Goal: Transaction & Acquisition: Purchase product/service

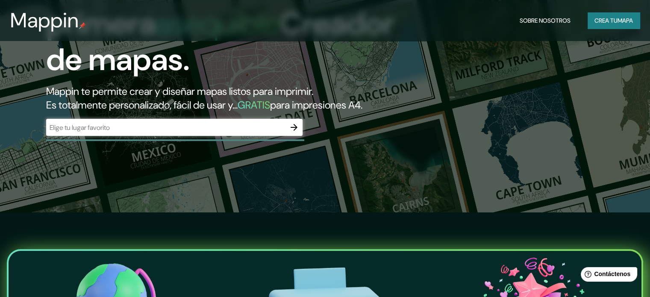
scroll to position [84, 0]
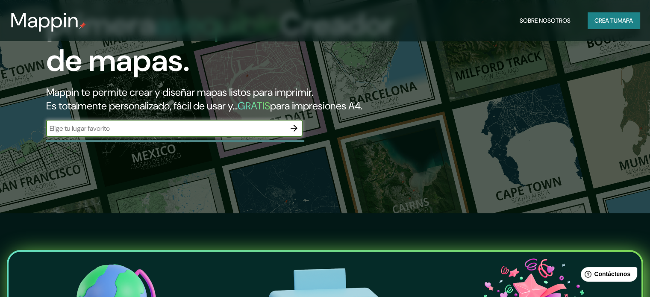
click at [202, 133] on input "text" at bounding box center [165, 129] width 239 height 10
type input "ciudad de [GEOGRAPHIC_DATA]"
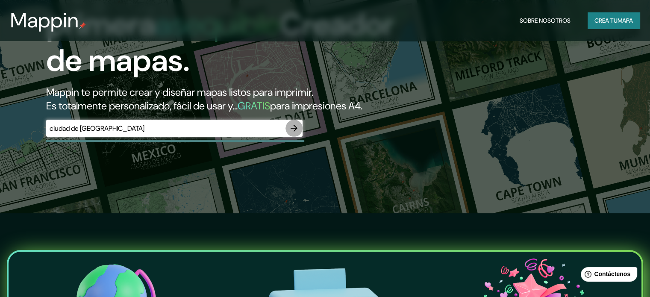
click at [299, 133] on icon "button" at bounding box center [294, 128] width 10 height 10
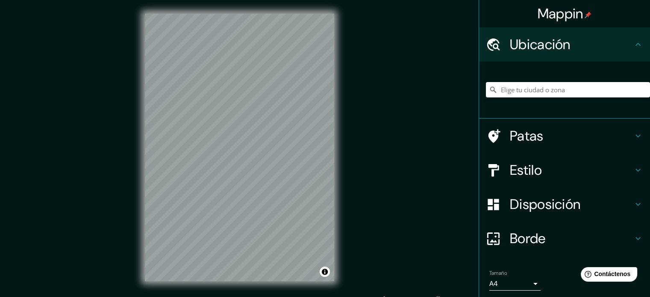
click at [354, 233] on div "Mappin Ubicación Patas Estilo Disposición Borde Elige un borde. Consejo : puede…" at bounding box center [325, 154] width 650 height 309
click at [407, 137] on div "Mappin Ubicación Patas Estilo Disposición Borde Elige un borde. Consejo : puede…" at bounding box center [325, 154] width 650 height 309
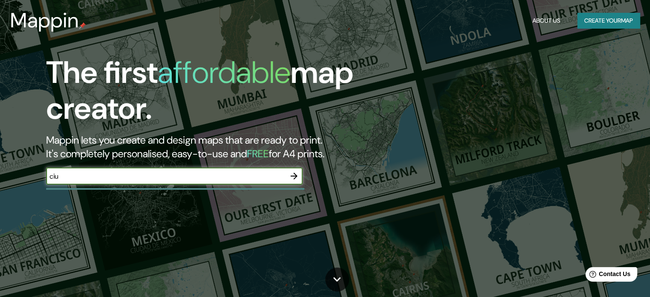
type input "ciudad de [GEOGRAPHIC_DATA]"
click at [299, 181] on icon "button" at bounding box center [294, 176] width 10 height 10
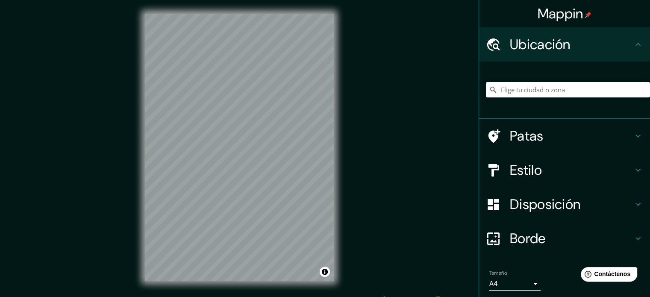
click at [396, 154] on div "Mappin Ubicación Patas Estilo Disposición Borde Elige un borde. Consejo : puede…" at bounding box center [325, 154] width 650 height 309
click at [343, 170] on div "© Mapbox © OpenStreetMap Mejora este mapa" at bounding box center [239, 147] width 217 height 295
click at [362, 243] on div "Mappin Ubicación Patas Estilo Disposición Borde Elige un borde. Consejo : puede…" at bounding box center [325, 154] width 650 height 309
click at [421, 224] on div "Mappin Ubicación Patas Estilo Disposición Borde Elige un borde. Consejo : puede…" at bounding box center [325, 154] width 650 height 309
click at [236, 297] on html "Mappin Ubicación Patas Estilo Disposición Borde Elige un borde. Consejo : puede…" at bounding box center [325, 148] width 650 height 297
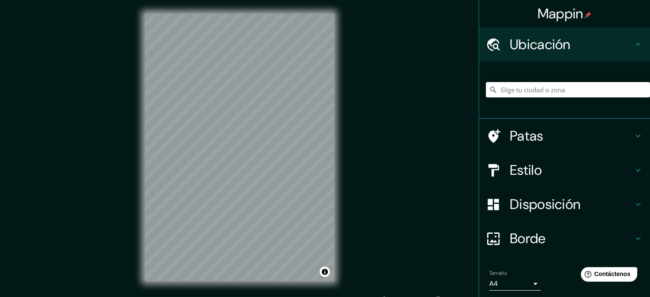
click at [238, 297] on html "Mappin Ubicación Patas Estilo Disposición Borde Elige un borde. Consejo : puede…" at bounding box center [325, 148] width 650 height 297
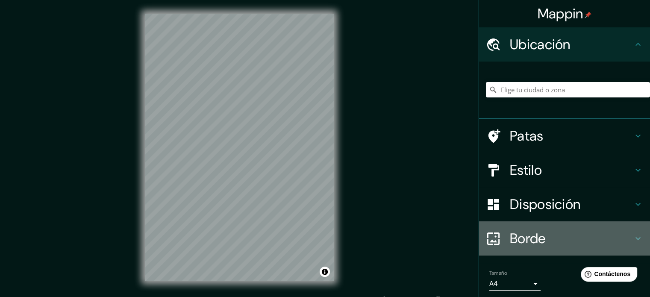
click at [547, 231] on h4 "Borde" at bounding box center [571, 238] width 123 height 17
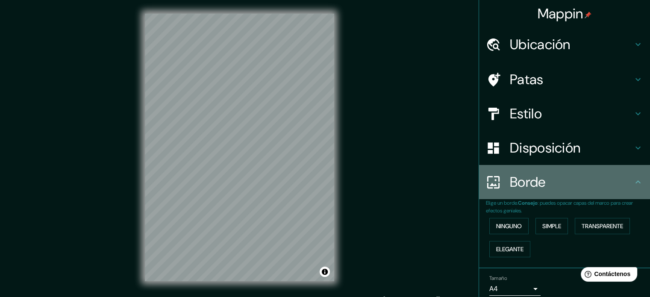
click at [534, 181] on font "Borde" at bounding box center [528, 182] width 36 height 18
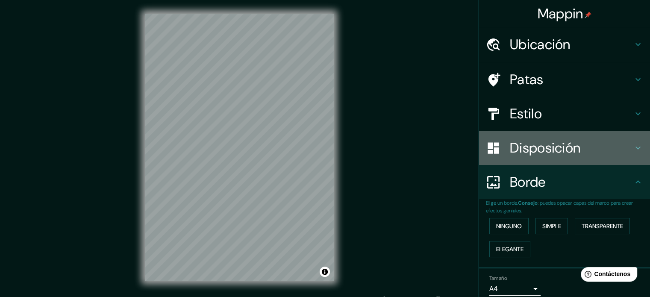
click at [516, 143] on font "Disposición" at bounding box center [545, 148] width 71 height 18
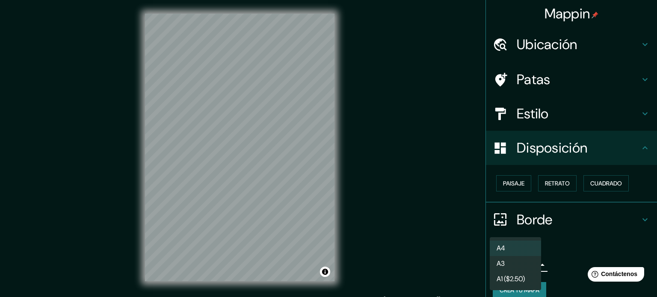
click at [527, 263] on body "Mappin Ubicación Patas Estilo Disposición Paisaje Retrato Cuadrado Borde Elige …" at bounding box center [328, 148] width 657 height 297
click at [571, 263] on div at bounding box center [328, 148] width 657 height 297
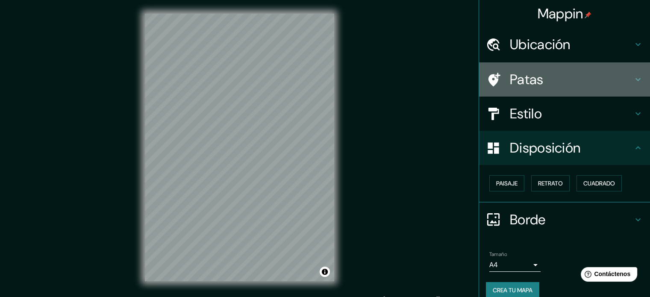
click at [566, 64] on div "Patas" at bounding box center [564, 79] width 171 height 34
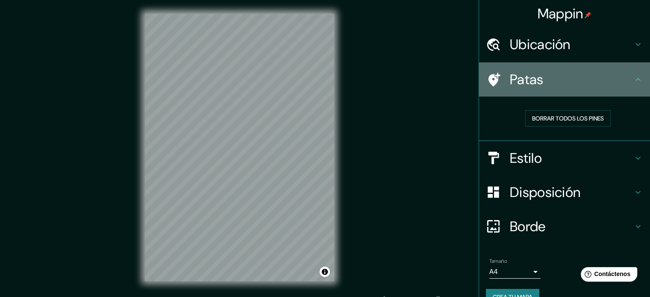
click at [566, 64] on div "Patas" at bounding box center [564, 79] width 171 height 34
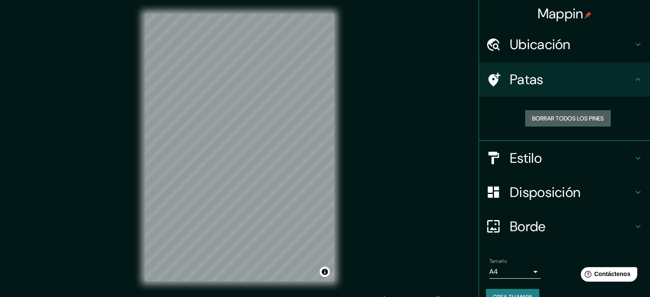
click at [568, 121] on font "Borrar todos los pines" at bounding box center [568, 119] width 72 height 8
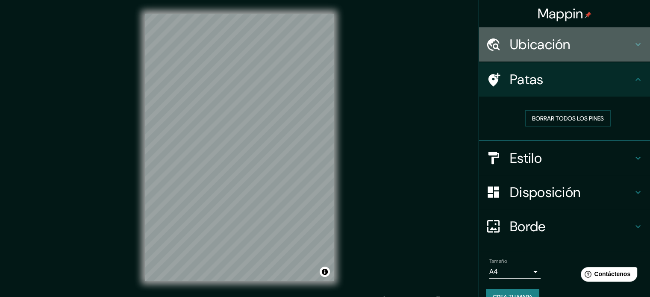
click at [558, 47] on font "Ubicación" at bounding box center [540, 44] width 61 height 18
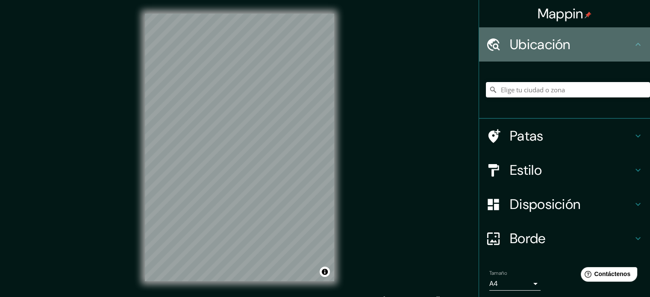
click at [558, 47] on font "Ubicación" at bounding box center [540, 44] width 61 height 18
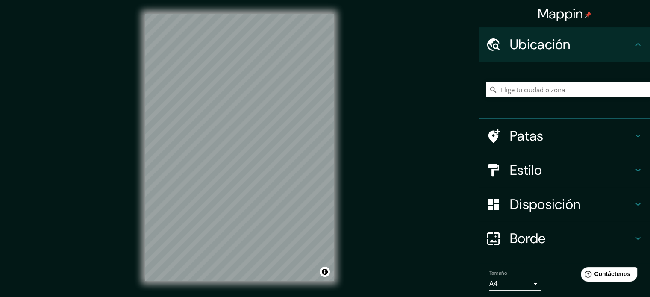
scroll to position [30, 0]
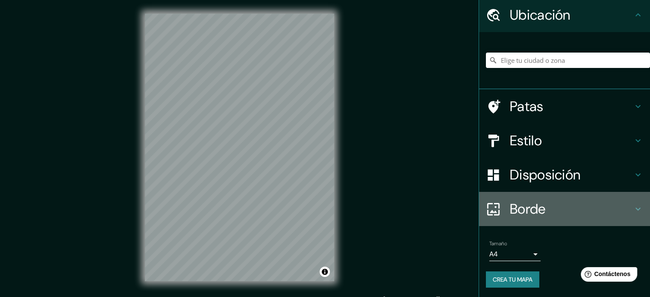
click at [520, 213] on font "Borde" at bounding box center [528, 209] width 36 height 18
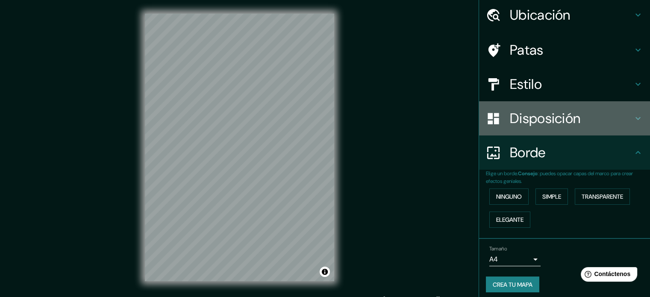
click at [547, 118] on font "Disposición" at bounding box center [545, 118] width 71 height 18
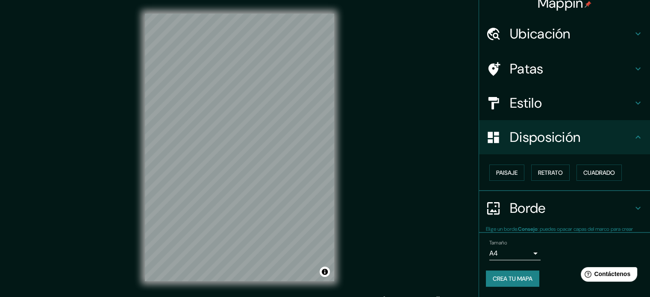
scroll to position [10, 0]
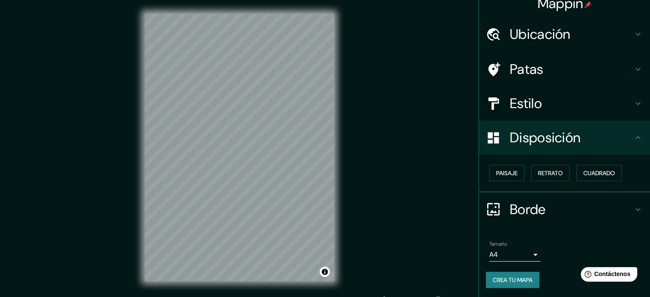
click at [446, 145] on div "Mappin Ubicación Patas Estilo Disposición Paisaje Retrato Cuadrado Borde Elige …" at bounding box center [325, 154] width 650 height 309
